Goal: Task Accomplishment & Management: Manage account settings

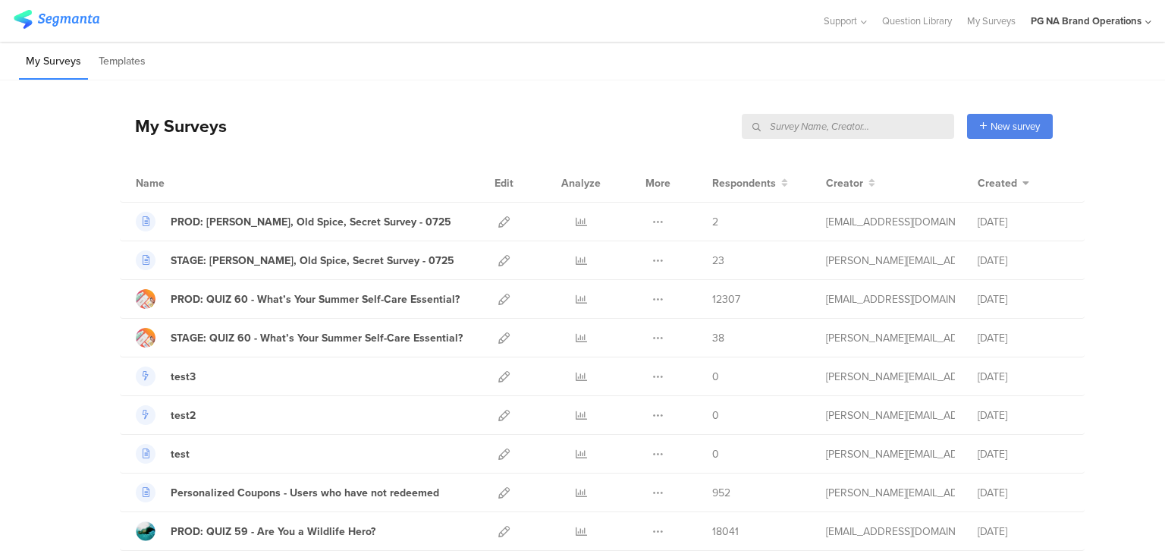
click at [570, 99] on div "My Surveys New survey Start from scratch Choose from templates" at bounding box center [586, 126] width 933 height 61
click at [1146, 24] on icon at bounding box center [1149, 22] width 6 height 11
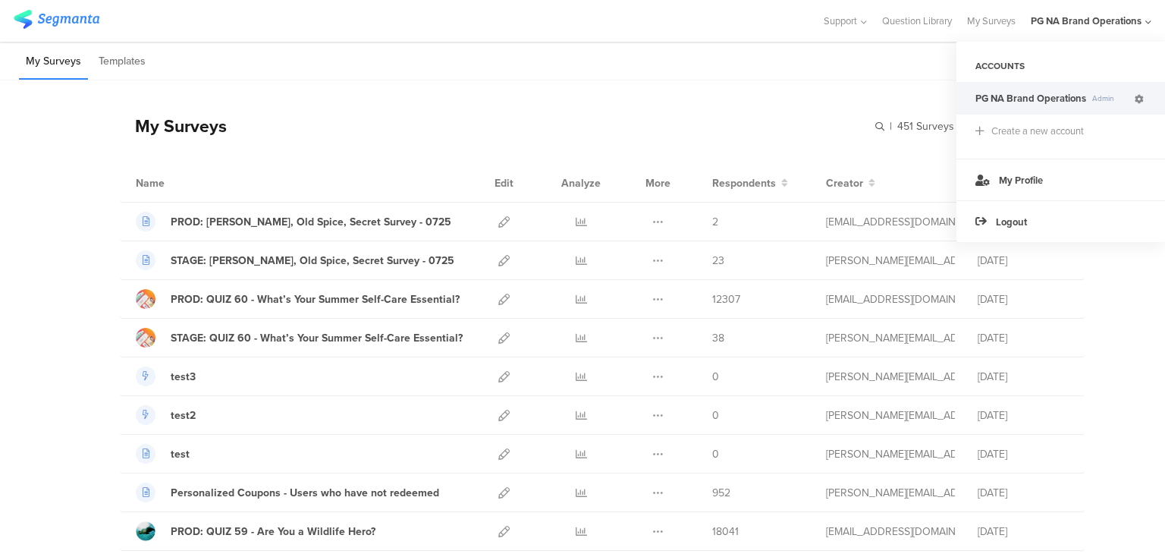
click at [1138, 104] on link at bounding box center [1140, 98] width 14 height 22
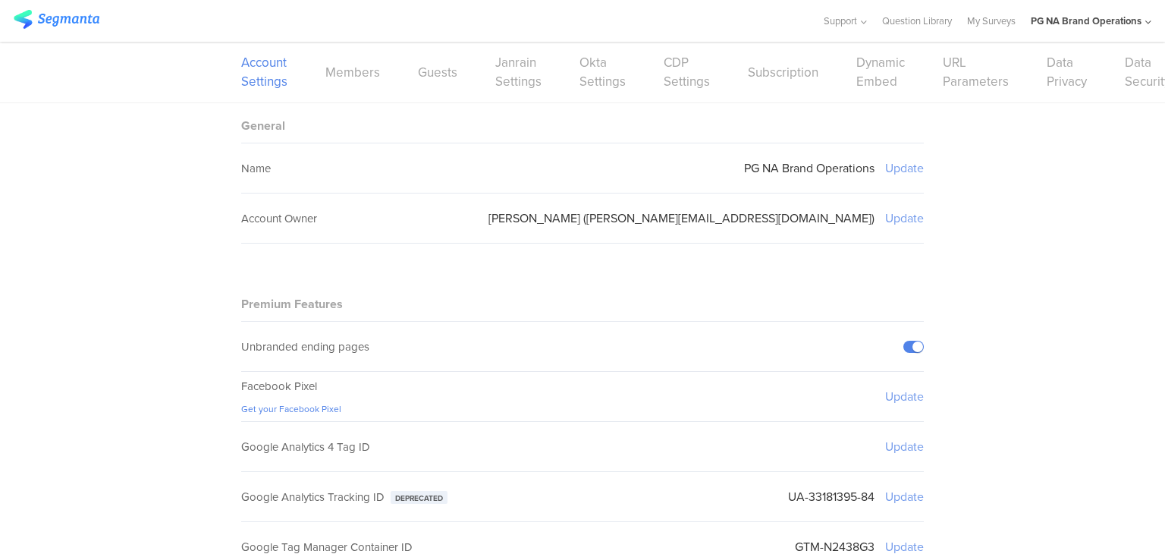
click at [329, 54] on div "Account Settings Members Guests Janrain Settings Okta Settings CDP Settings Sub…" at bounding box center [582, 72] width 683 height 61
click at [329, 67] on link "Members" at bounding box center [353, 72] width 55 height 19
